Goal: Communication & Community: Answer question/provide support

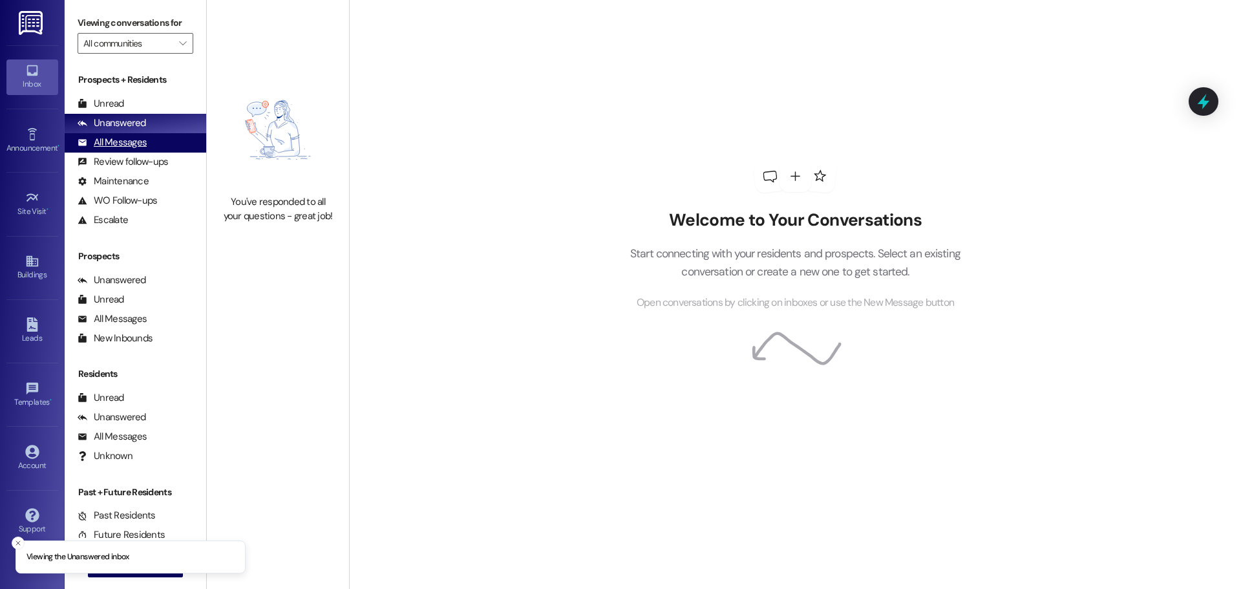
click at [145, 138] on div "All Messages" at bounding box center [112, 143] width 69 height 14
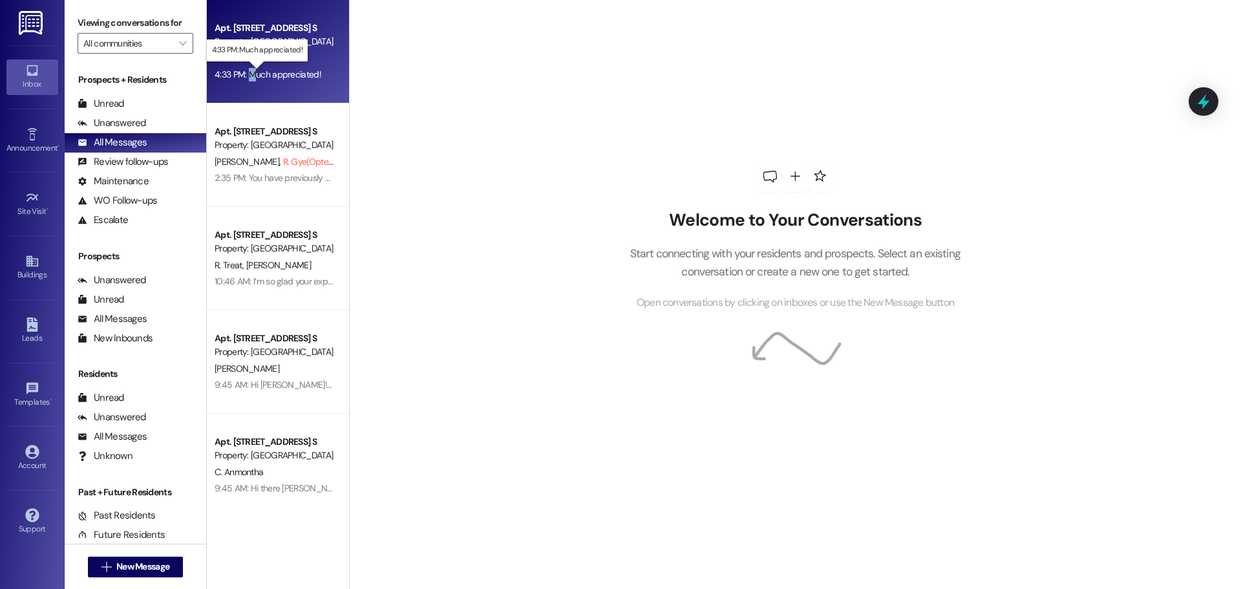
drag, startPoint x: 238, startPoint y: 75, endPoint x: 242, endPoint y: 81, distance: 7.4
click at [242, 81] on div "4:33 PM: Much appreciated! 4:33 PM: Much appreciated!" at bounding box center [274, 75] width 122 height 16
click at [246, 80] on div "4:33 PM: Much appreciated! 4:33 PM: Much appreciated!" at bounding box center [274, 75] width 122 height 16
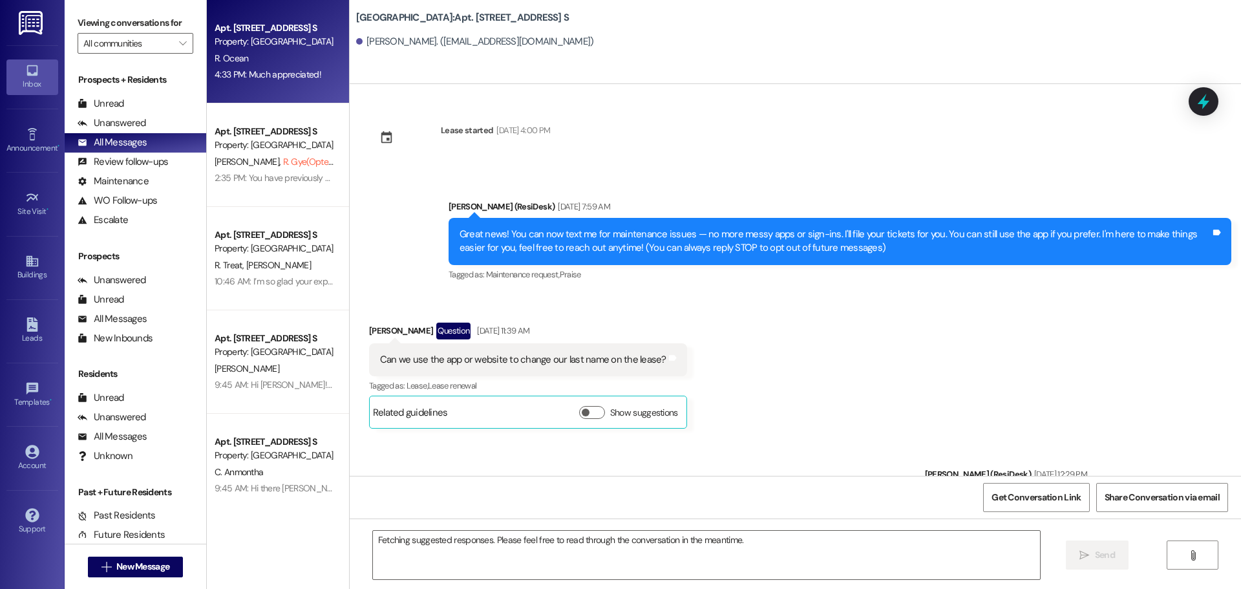
scroll to position [10187, 0]
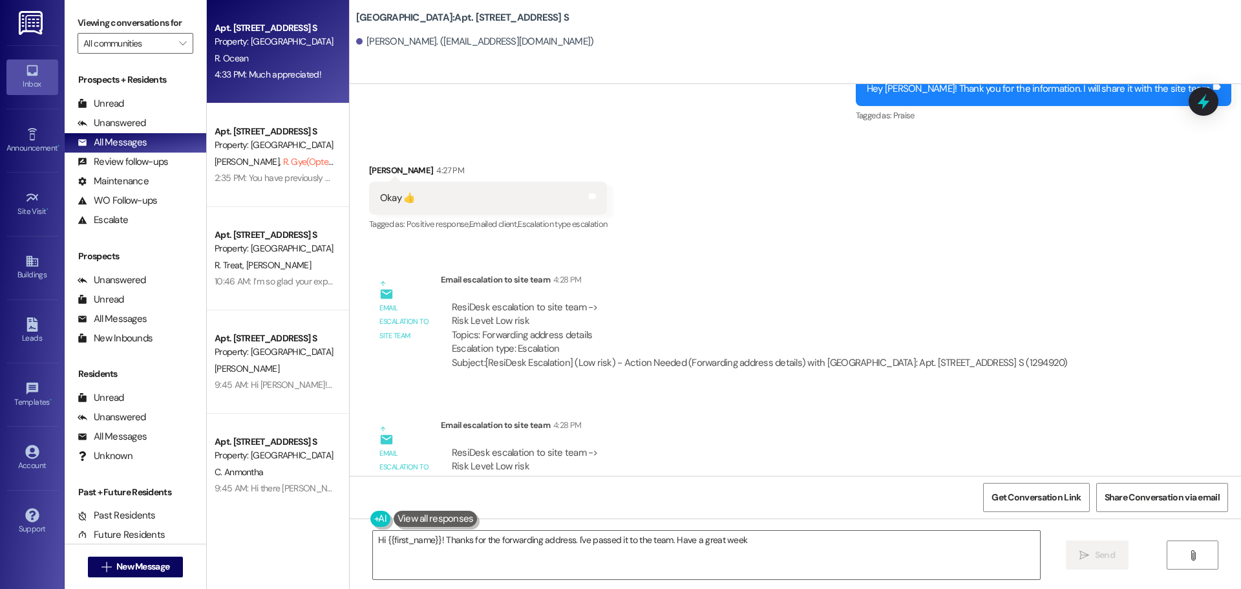
type textarea "Hi {{first_name}}! Thanks for the forwarding address. I've passed it to the tea…"
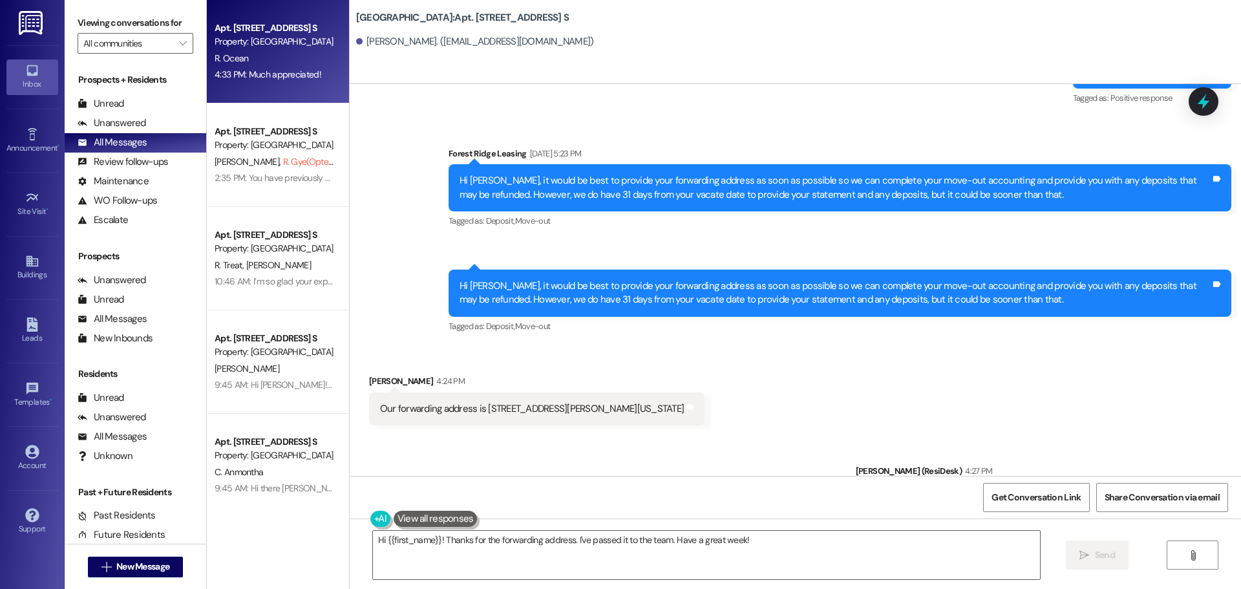
scroll to position [9282, 0]
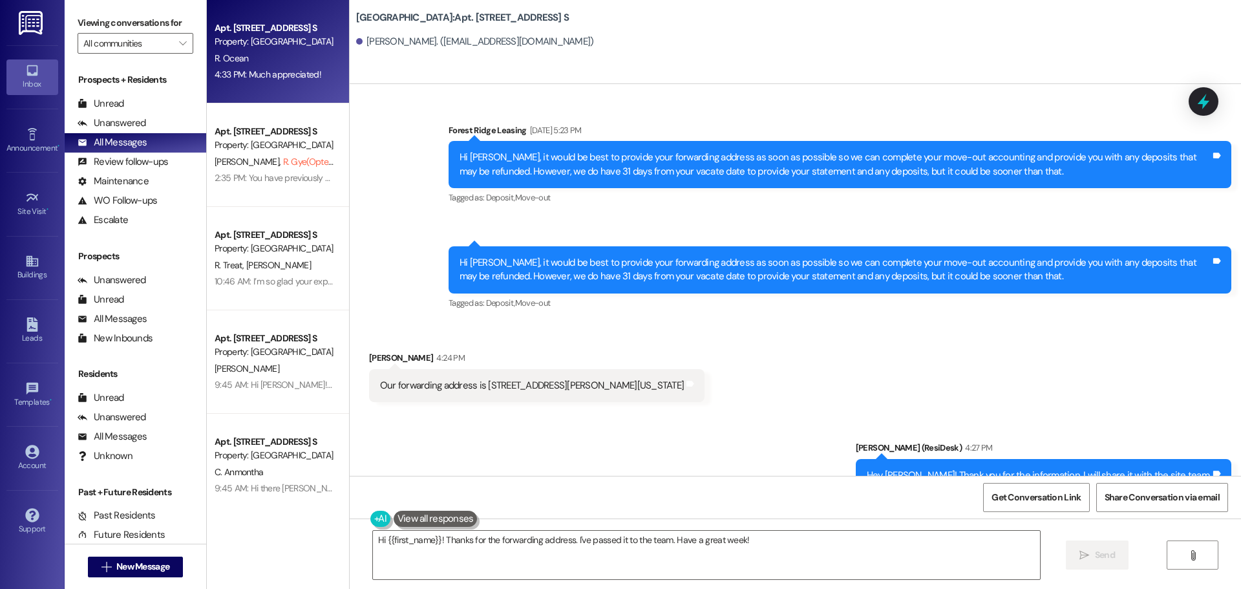
drag, startPoint x: 694, startPoint y: 372, endPoint x: 475, endPoint y: 379, distance: 219.1
click at [475, 379] on div "Our forwarding address is [STREET_ADDRESS][US_STATE] Tags and notes" at bounding box center [536, 385] width 335 height 33
copy div "[STREET_ADDRESS][PERSON_NAME][US_STATE]"
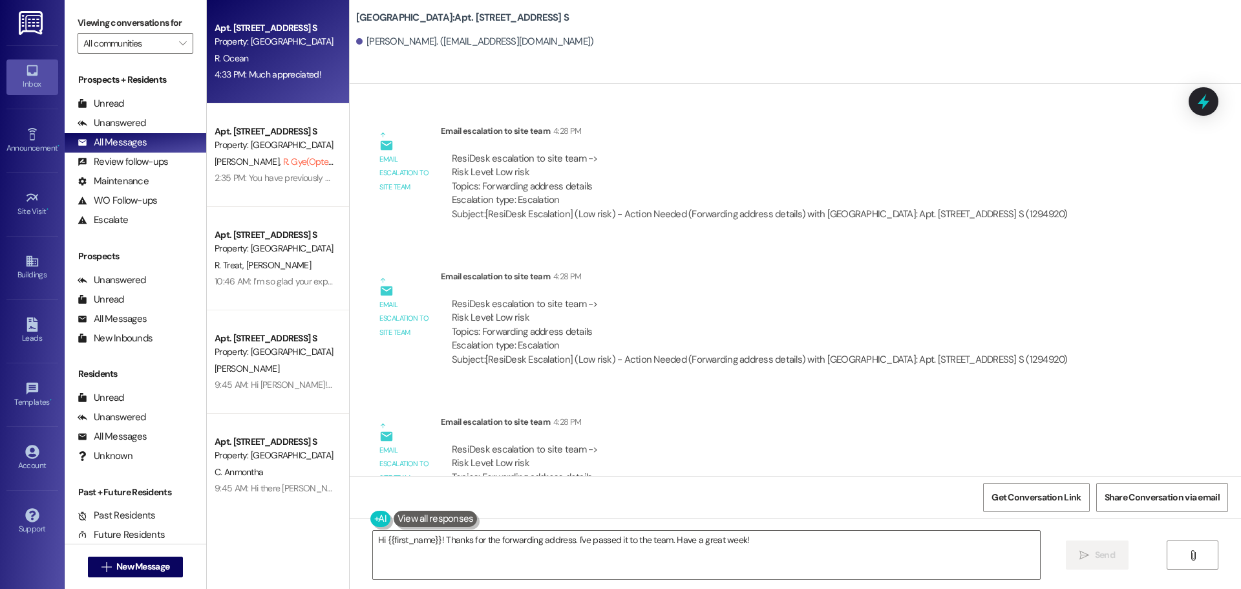
scroll to position [9217, 0]
